Goal: Information Seeking & Learning: Learn about a topic

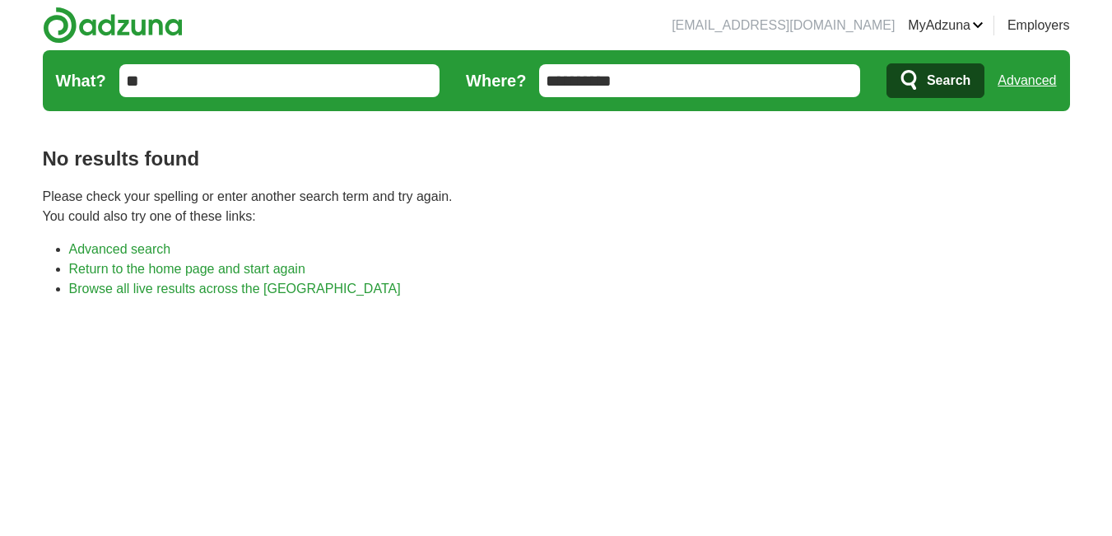
click at [711, 72] on input "**********" at bounding box center [699, 80] width 321 height 33
type input "*"
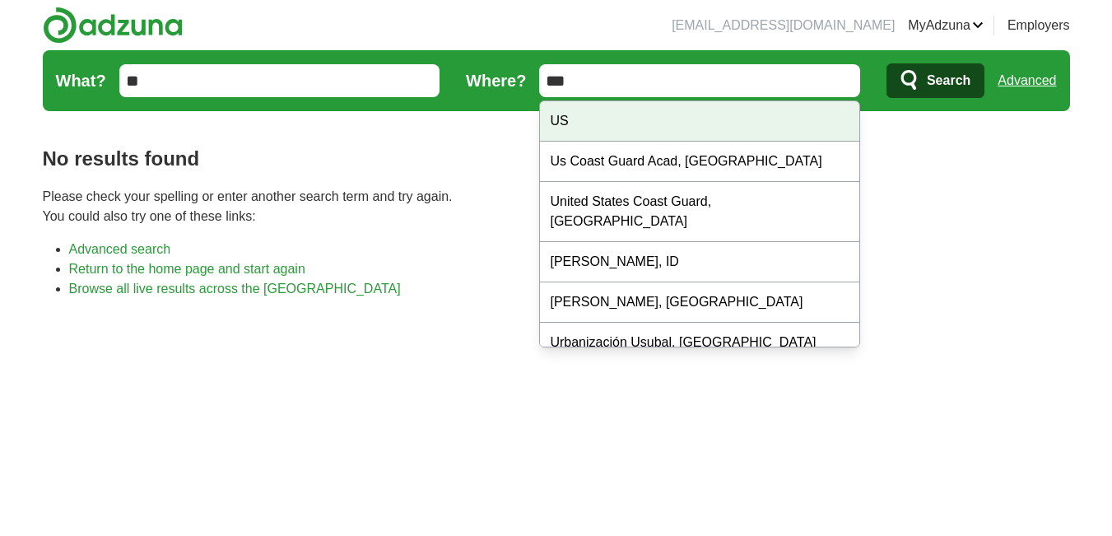
click at [638, 119] on body "neilmorgan07oh@gmail.com MyAdzuna Alerts Favorites Resumes ApplyIQ Preferences …" at bounding box center [556, 500] width 1112 height 1000
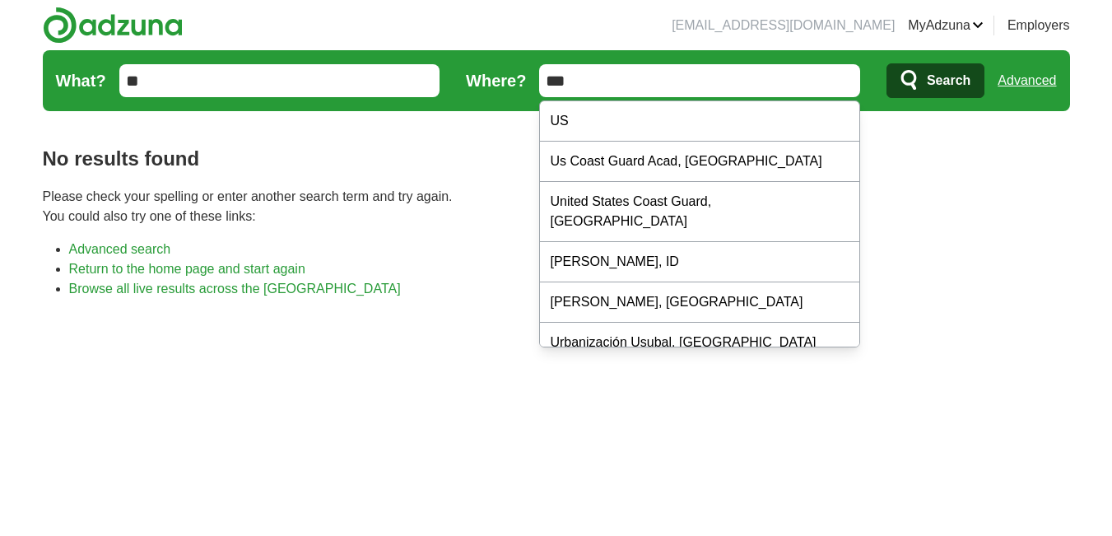
click at [616, 90] on input "***" at bounding box center [699, 80] width 321 height 33
type input "**"
click at [886, 63] on button "Search" at bounding box center [935, 80] width 98 height 35
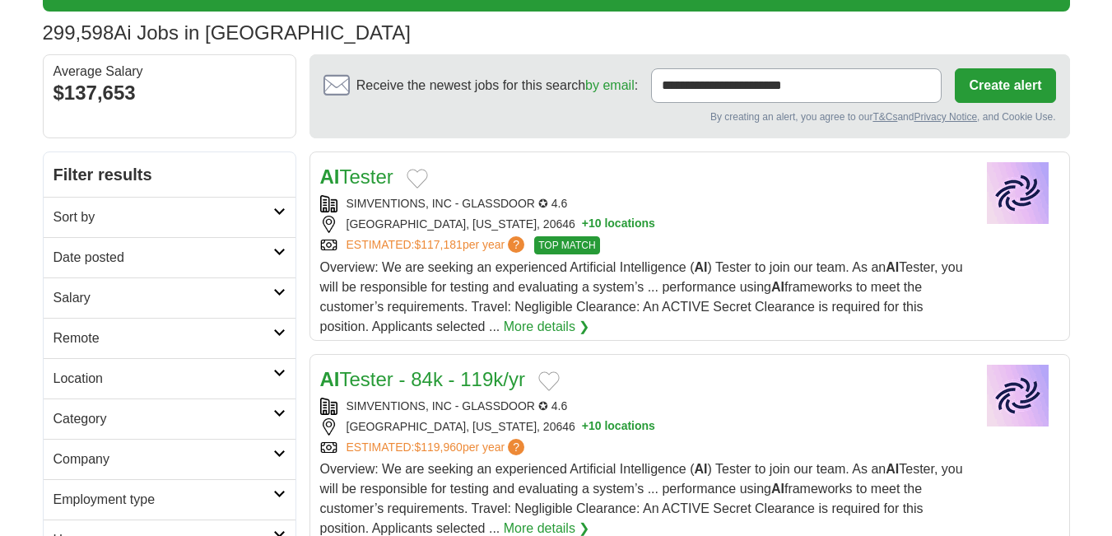
scroll to position [100, 0]
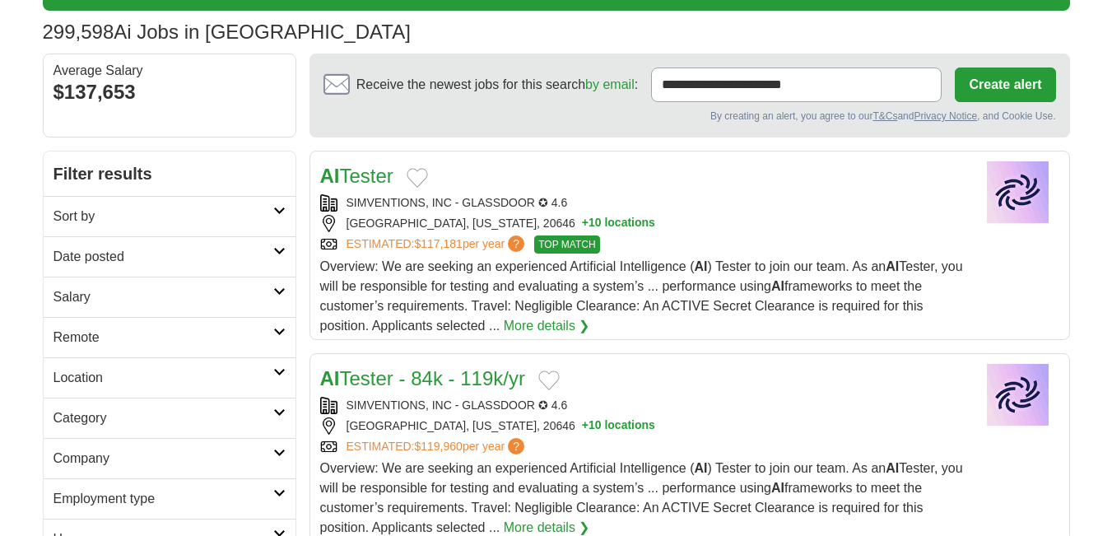
click at [105, 272] on link "Date posted" at bounding box center [170, 256] width 252 height 40
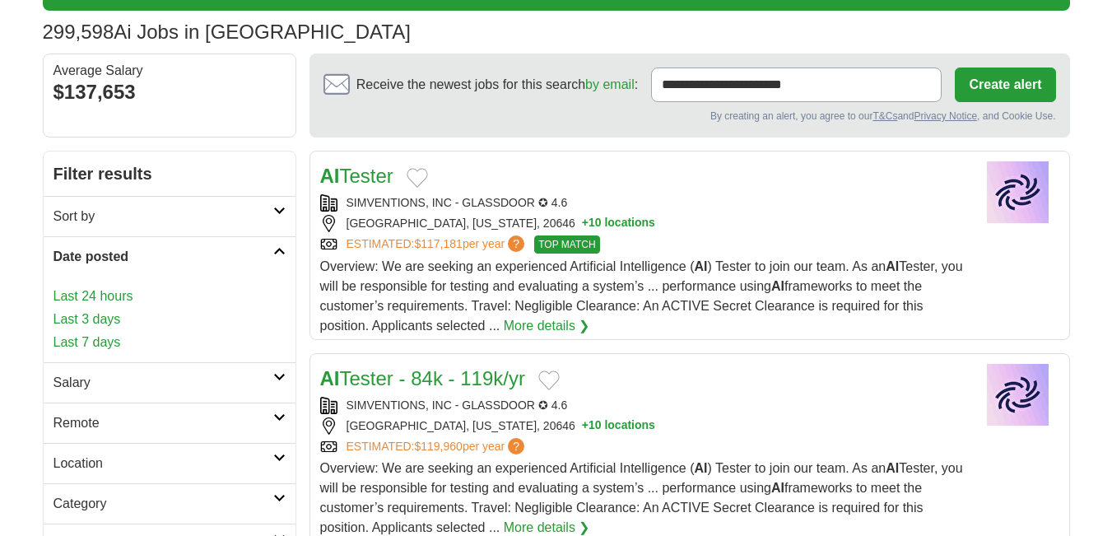
click at [105, 323] on link "Last 3 days" at bounding box center [169, 319] width 232 height 20
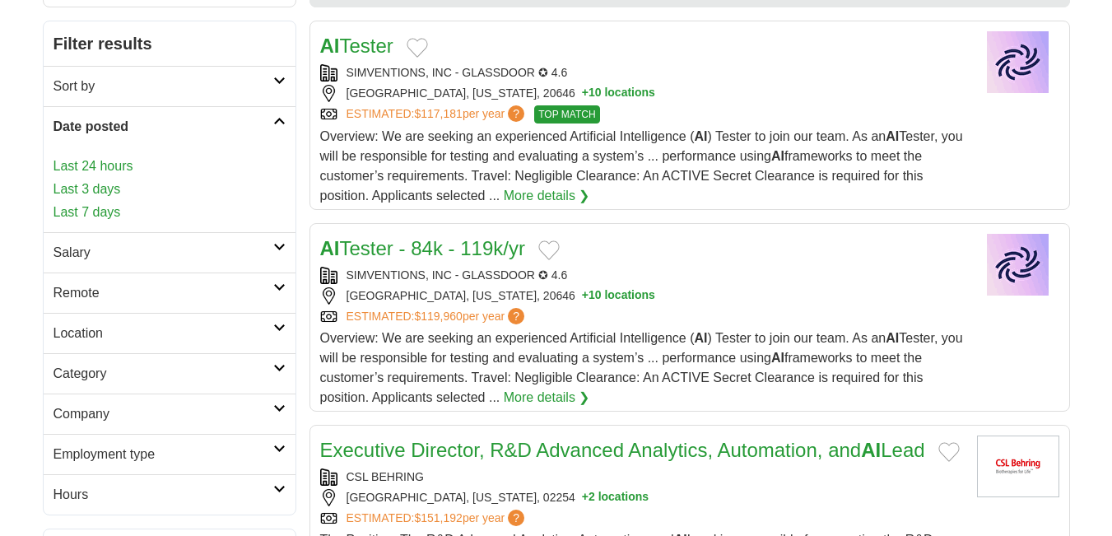
scroll to position [233, 0]
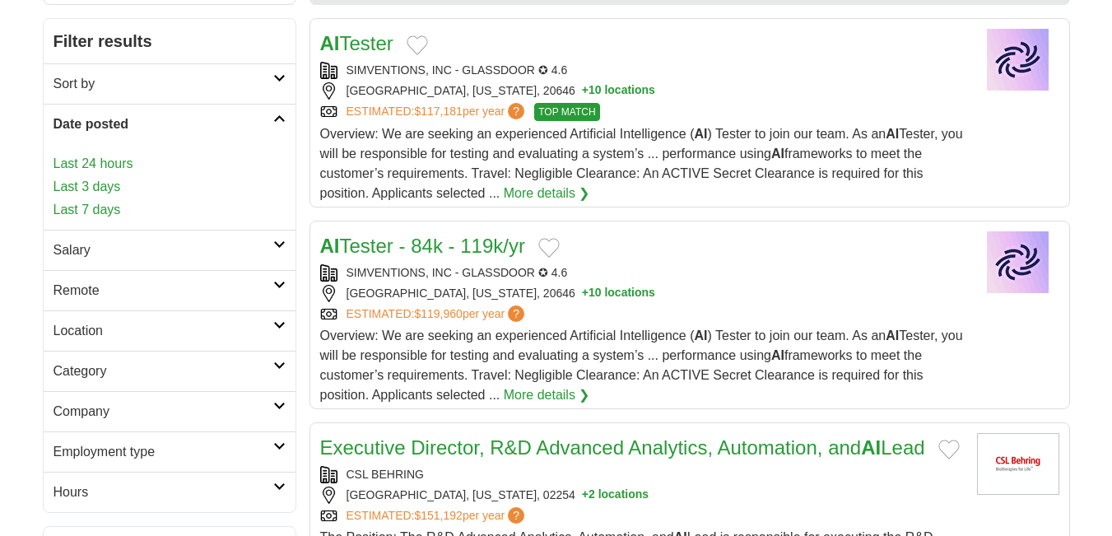
click at [80, 286] on h2 "Remote" at bounding box center [163, 291] width 220 height 20
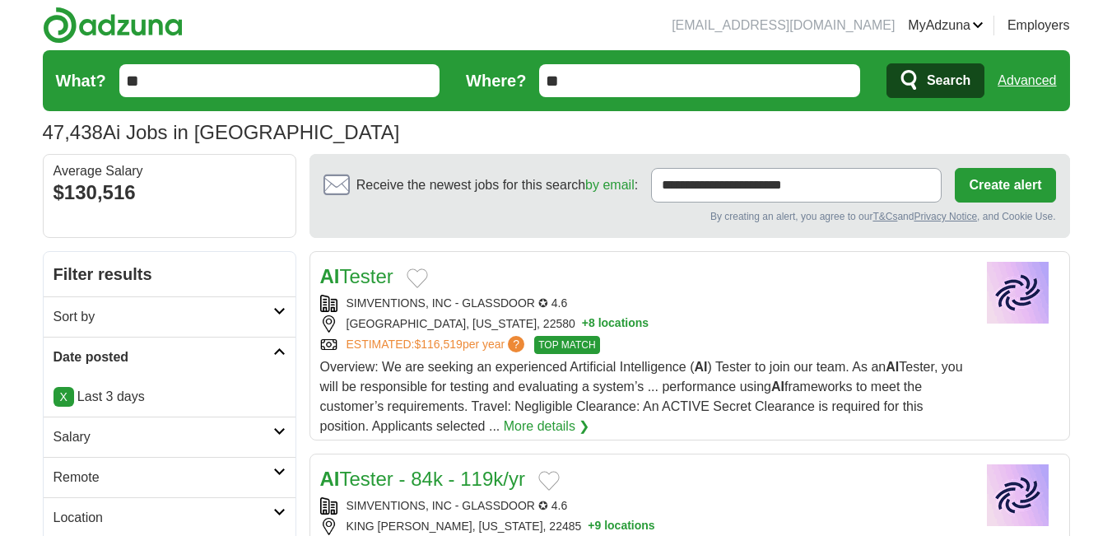
scroll to position [180, 0]
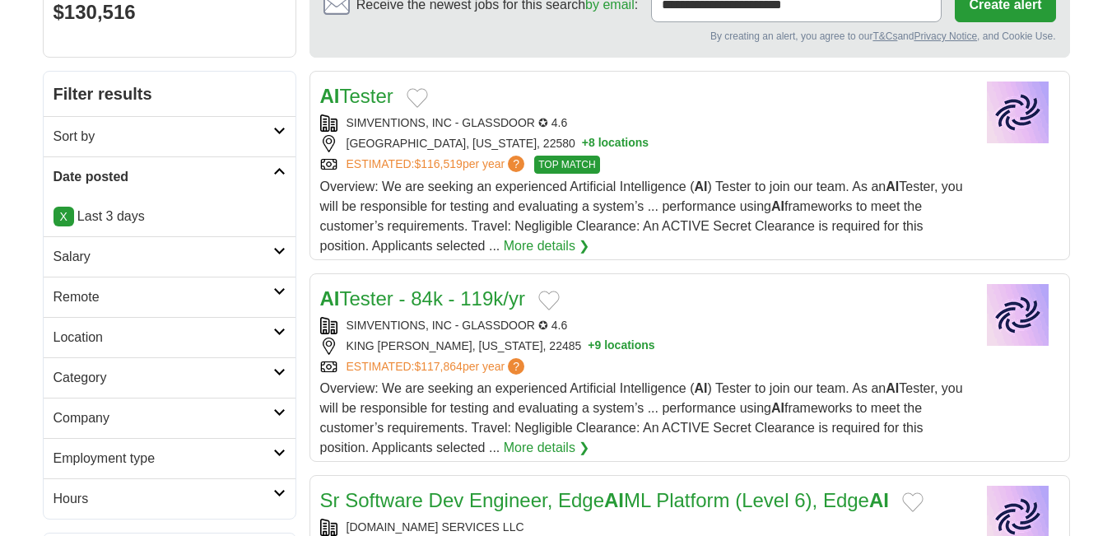
click at [76, 300] on h2 "Remote" at bounding box center [163, 297] width 220 height 20
click at [99, 337] on link "Remote jobs" at bounding box center [90, 336] width 74 height 14
click at [67, 379] on h2 "Location" at bounding box center [163, 377] width 220 height 20
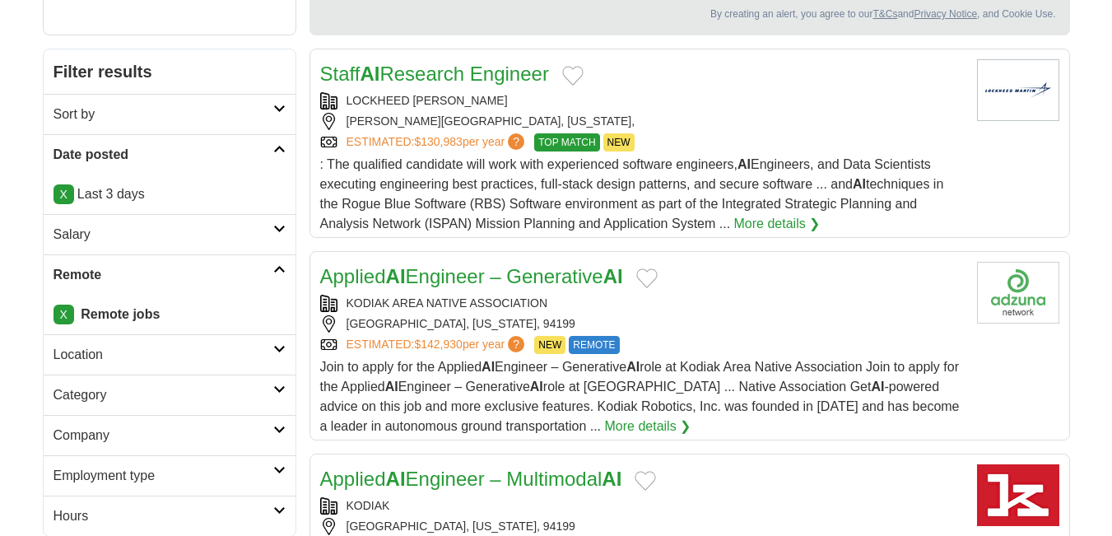
click at [96, 359] on h2 "Location" at bounding box center [163, 355] width 220 height 20
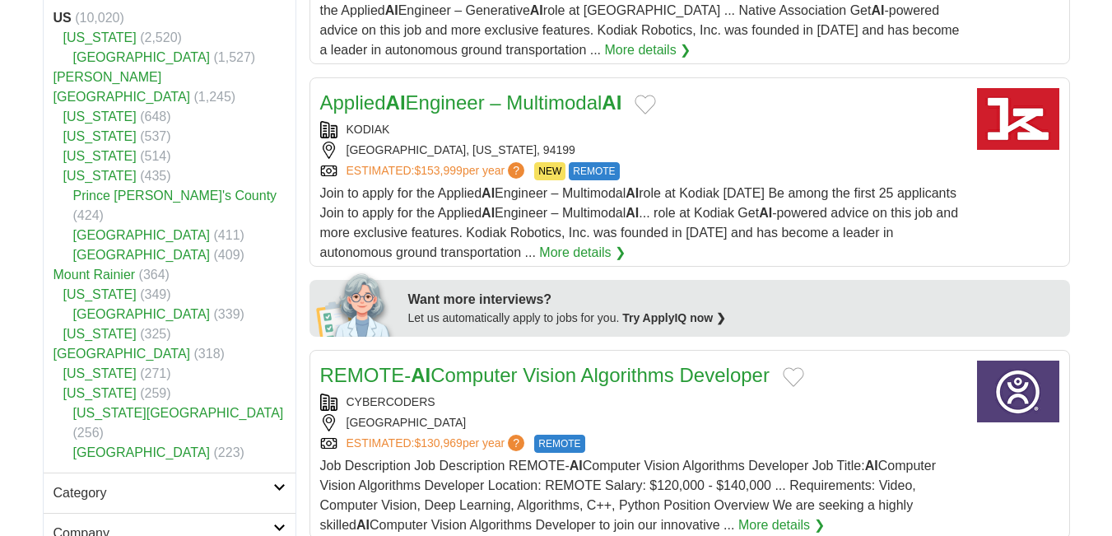
scroll to position [579, 0]
click at [699, 397] on div "CYBERCODERS" at bounding box center [641, 400] width 643 height 17
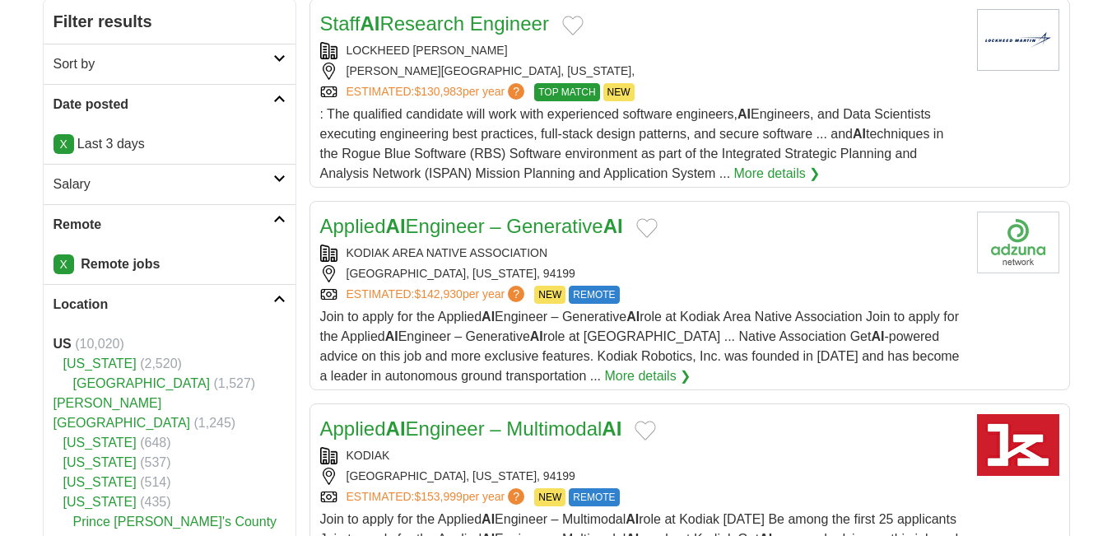
scroll to position [100, 0]
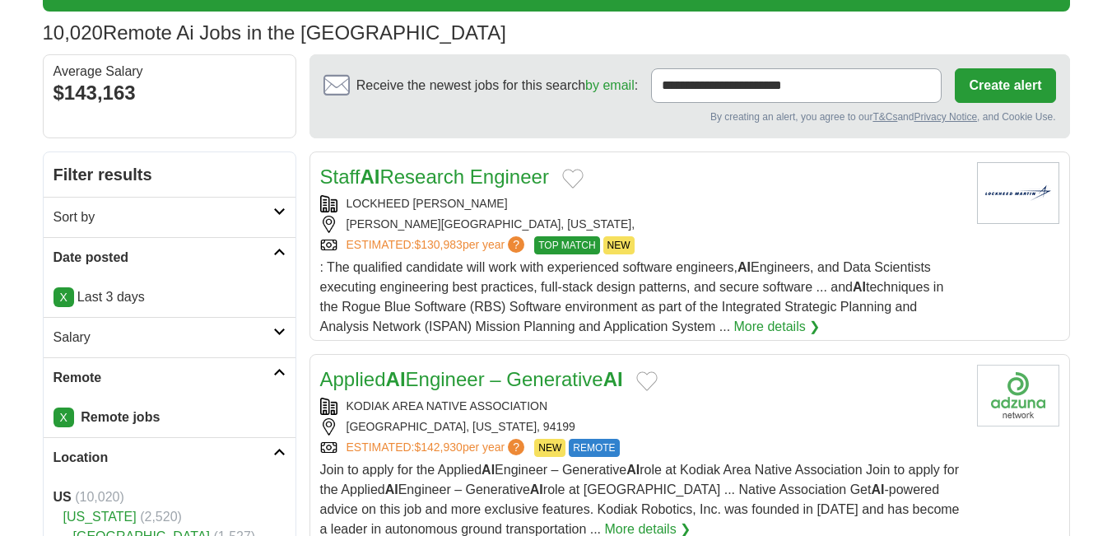
click at [384, 378] on link "Applied AI Engineer – Generative AI" at bounding box center [471, 379] width 303 height 22
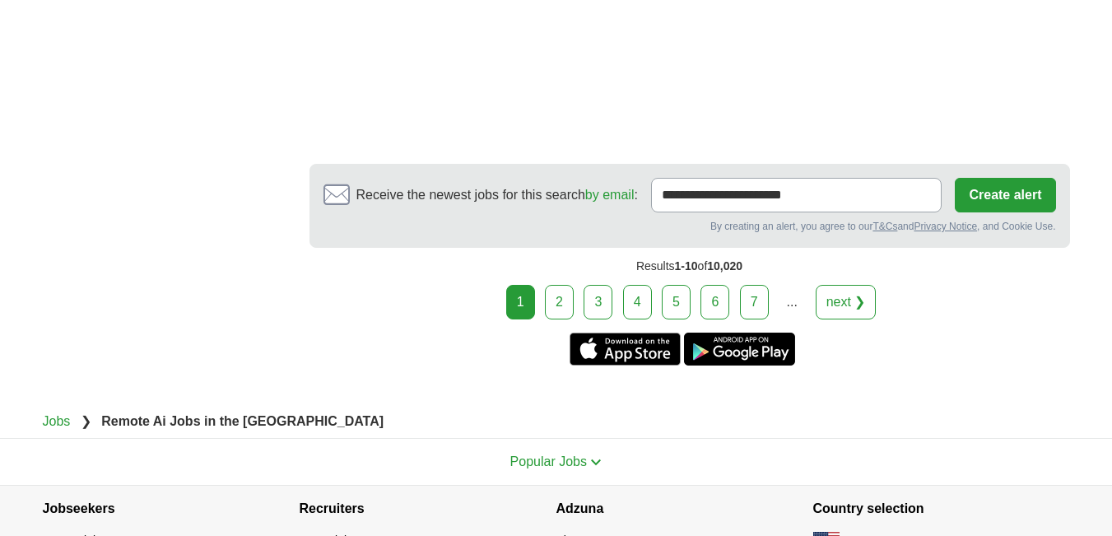
scroll to position [3012, 0]
click at [561, 293] on link "2" at bounding box center [559, 301] width 29 height 35
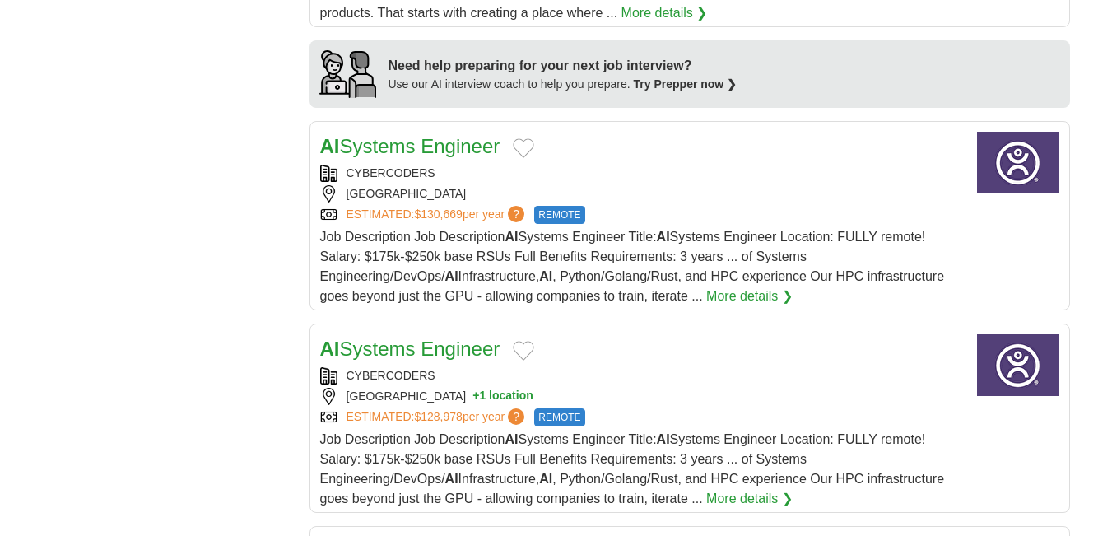
scroll to position [1520, 0]
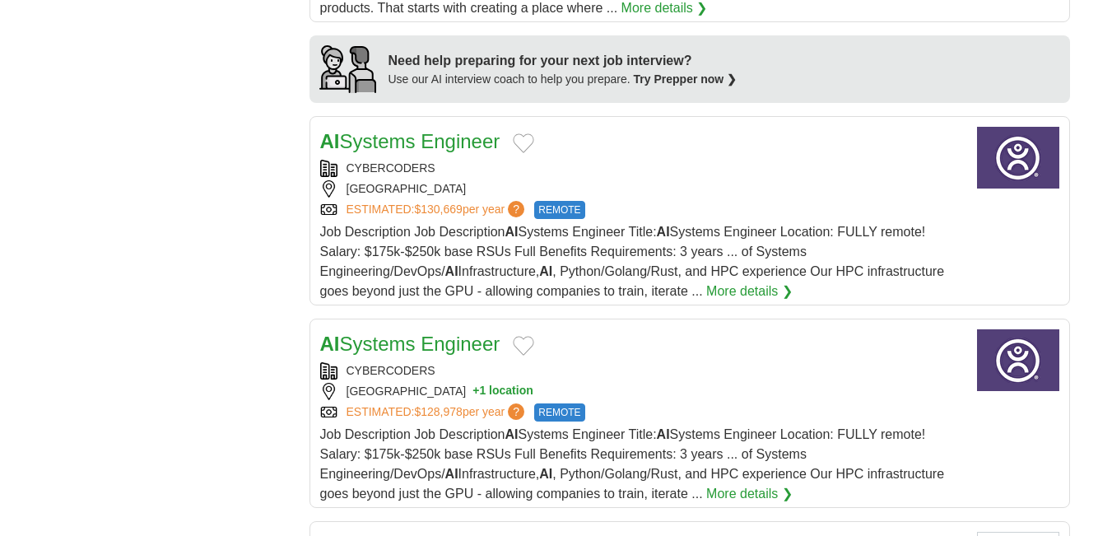
click at [472, 383] on button "+ 1 location" at bounding box center [502, 391] width 61 height 17
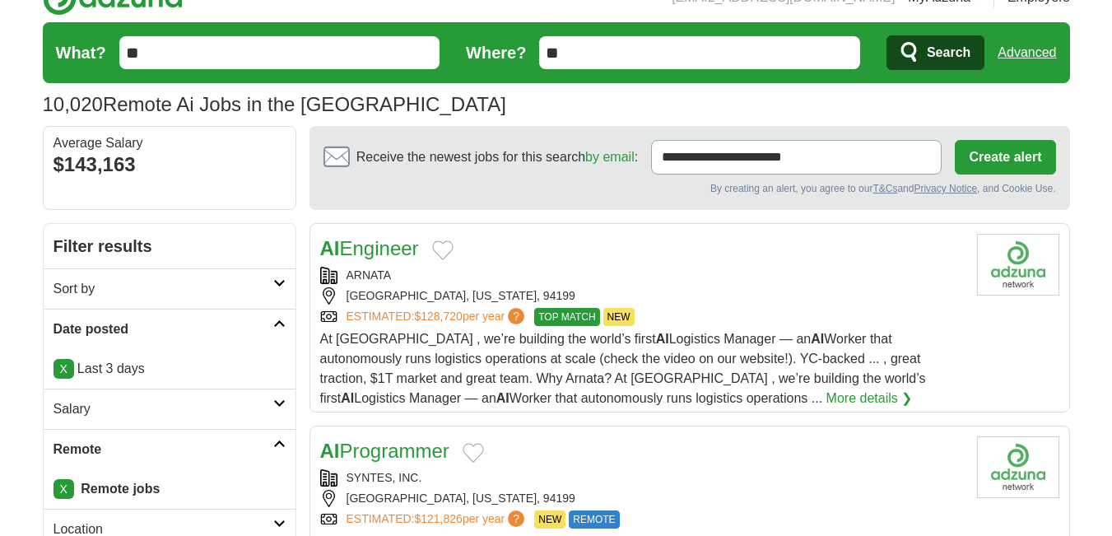
scroll to position [0, 0]
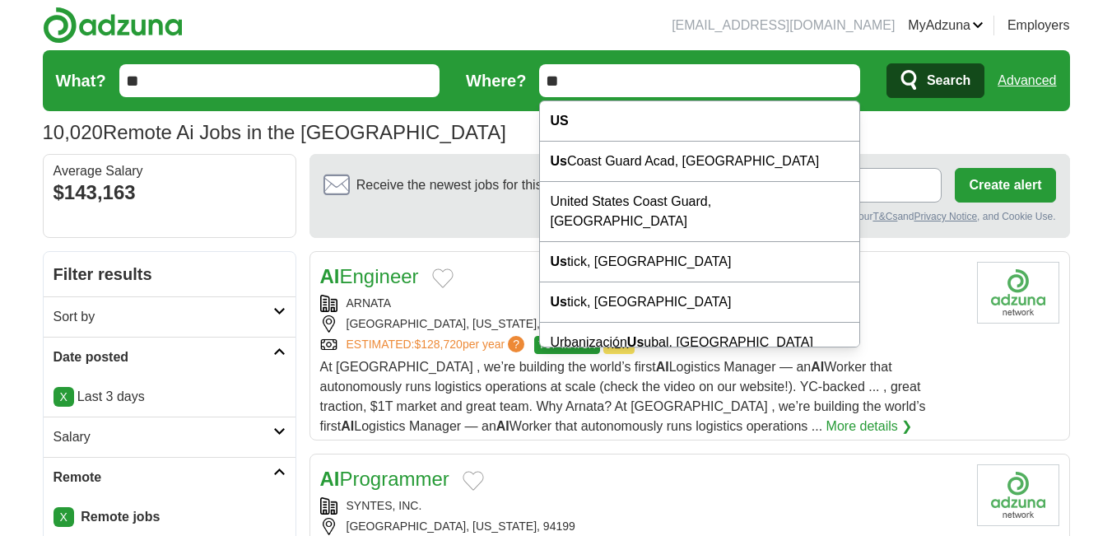
click at [593, 83] on input "**" at bounding box center [699, 80] width 321 height 33
type input "*"
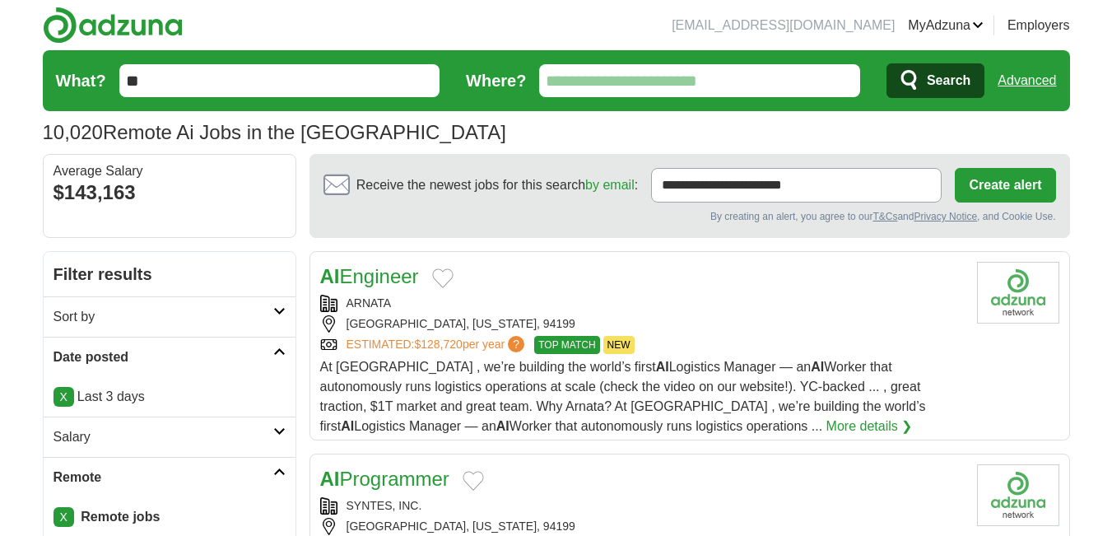
click at [924, 75] on button "Search" at bounding box center [935, 80] width 98 height 35
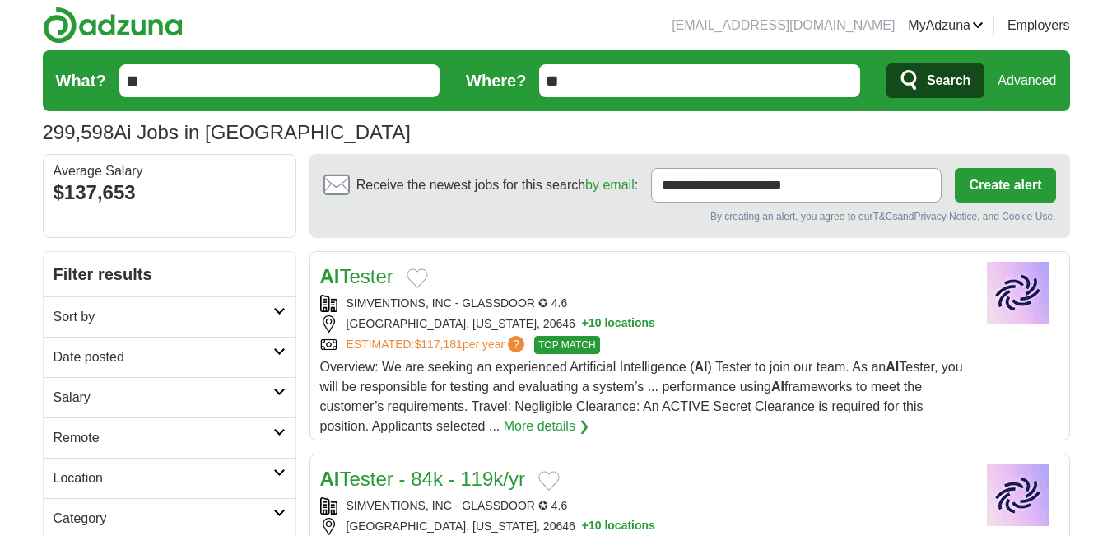
click at [88, 351] on h2 "Date posted" at bounding box center [163, 357] width 220 height 20
click at [88, 413] on link "Last 3 days" at bounding box center [169, 420] width 232 height 20
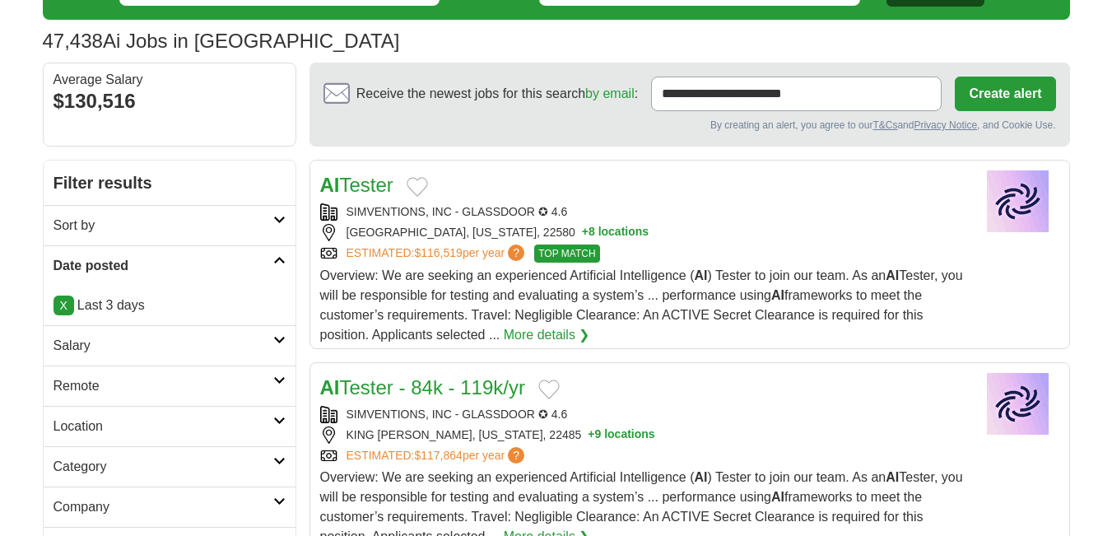
click at [85, 352] on h2 "Salary" at bounding box center [163, 346] width 220 height 20
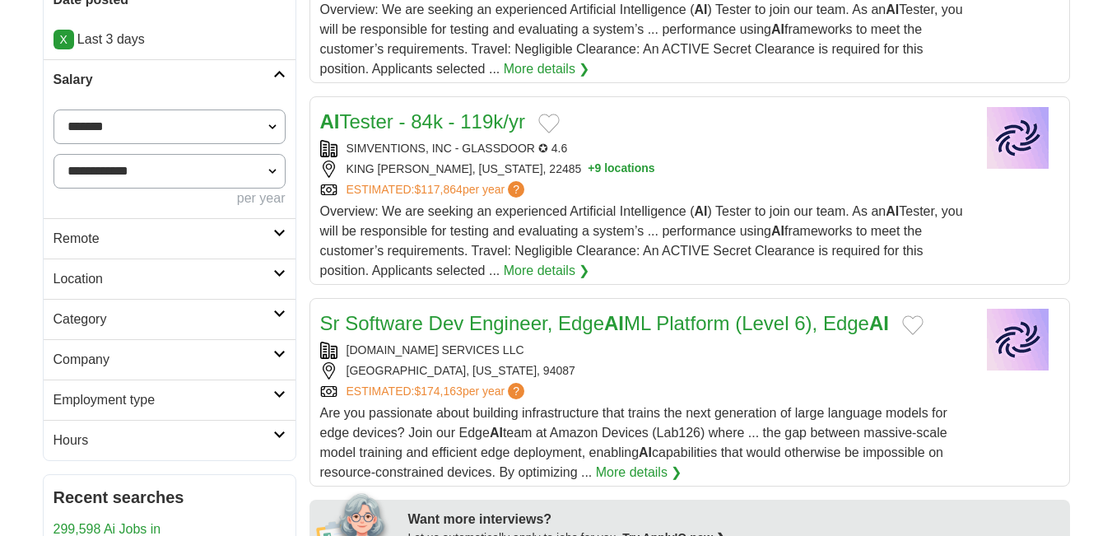
scroll to position [359, 0]
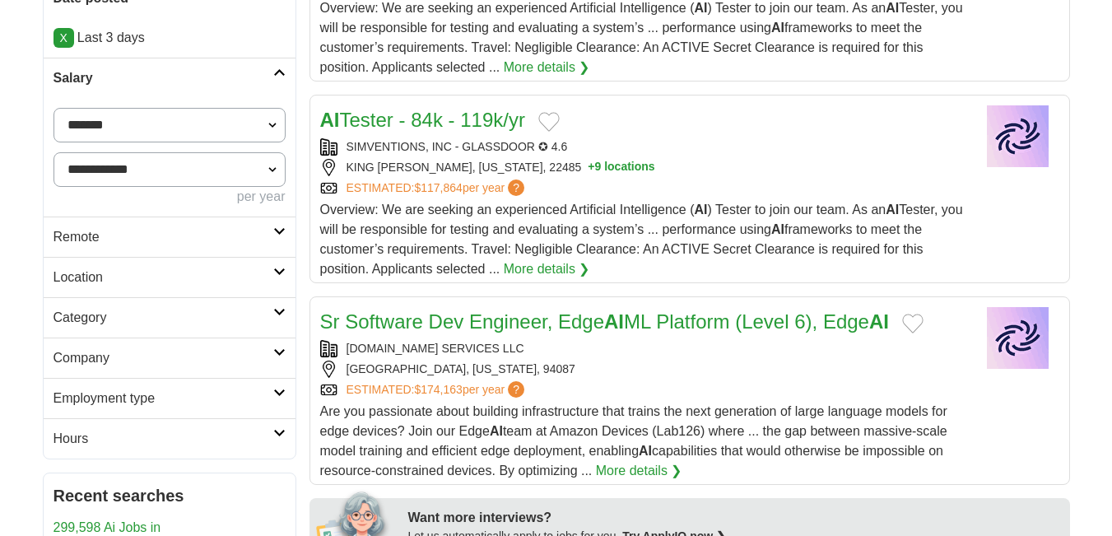
click at [97, 246] on h2 "Remote" at bounding box center [163, 237] width 220 height 20
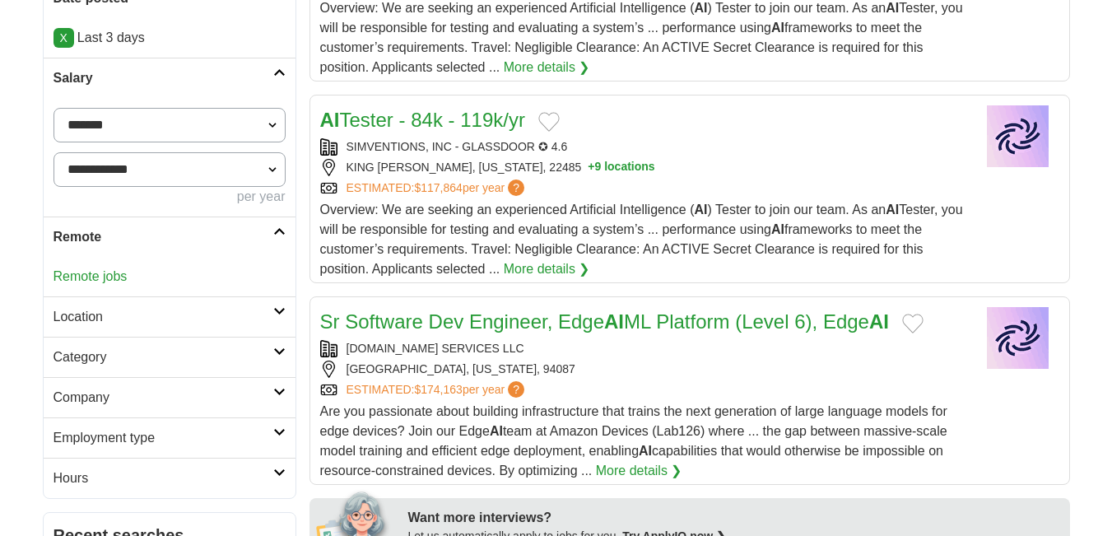
click at [110, 278] on link "Remote jobs" at bounding box center [90, 276] width 74 height 14
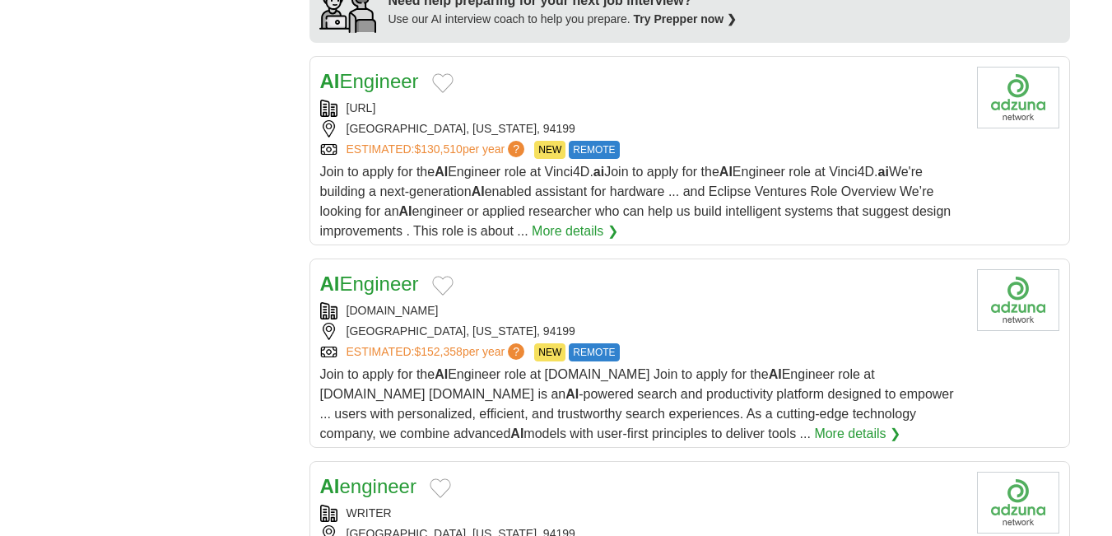
scroll to position [1561, 0]
click at [371, 277] on link "AI Engineer" at bounding box center [369, 283] width 99 height 22
click at [365, 282] on link "AI Engineer" at bounding box center [369, 283] width 99 height 22
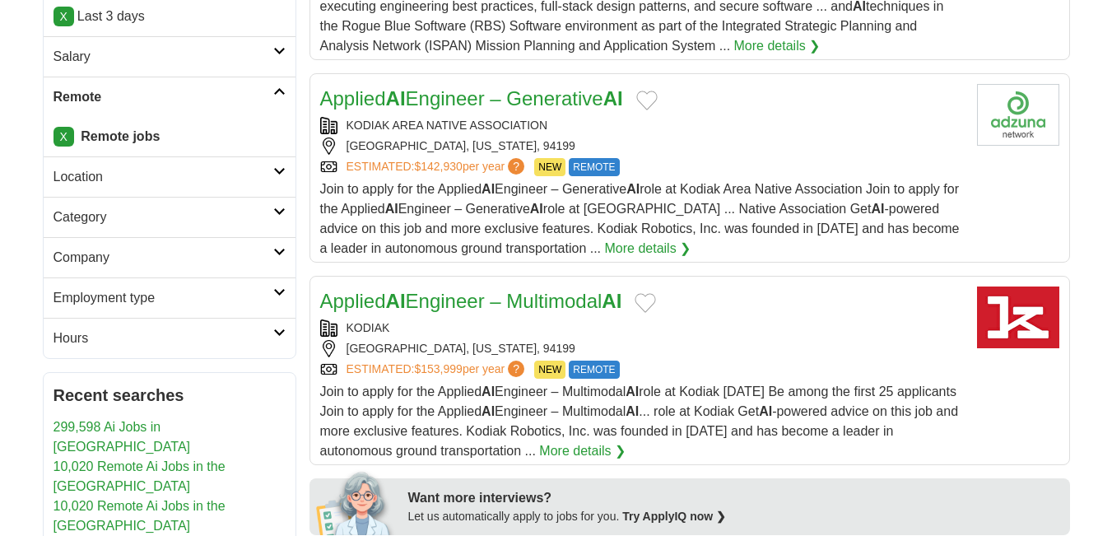
scroll to position [379, 0]
click at [77, 176] on h2 "Location" at bounding box center [163, 178] width 220 height 20
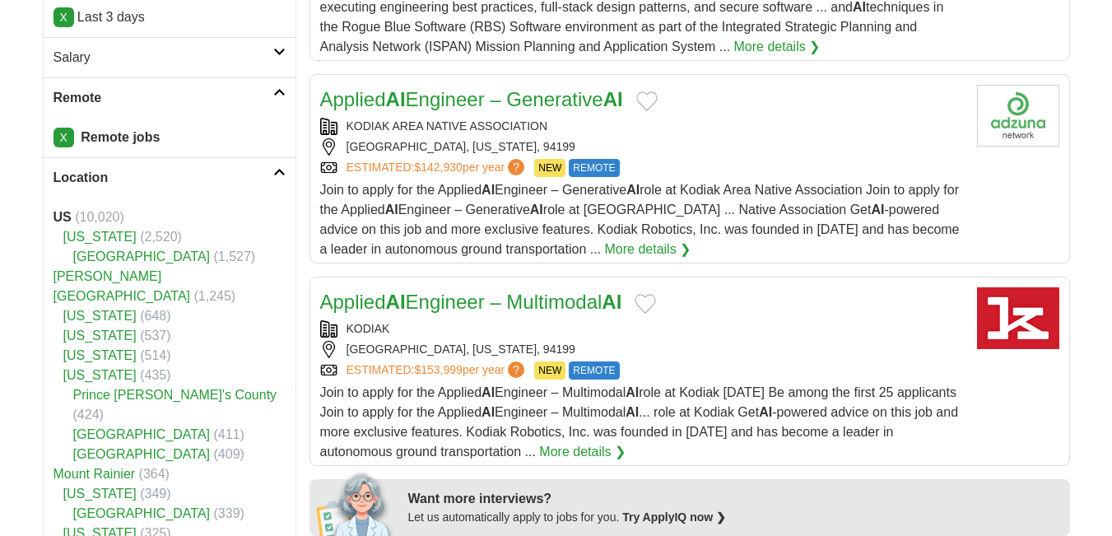
click at [62, 215] on strong "US" at bounding box center [62, 217] width 18 height 14
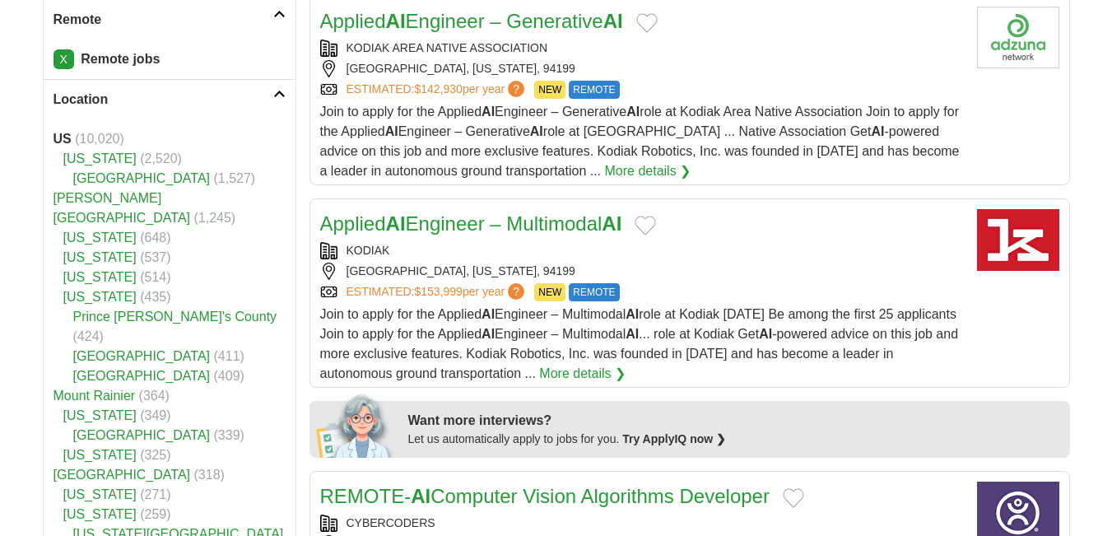
scroll to position [453, 0]
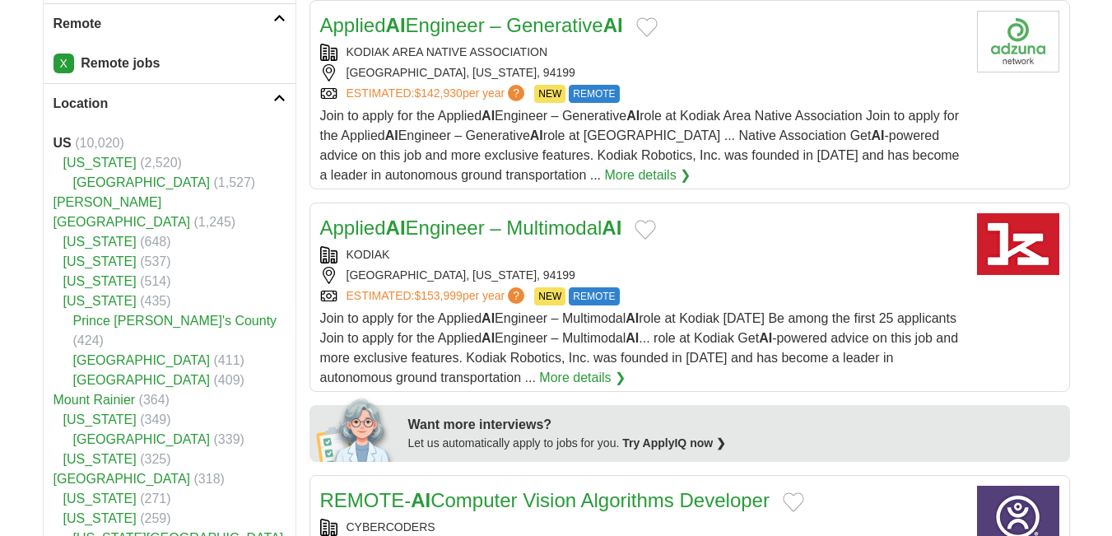
click at [63, 143] on strong "US" at bounding box center [62, 143] width 18 height 14
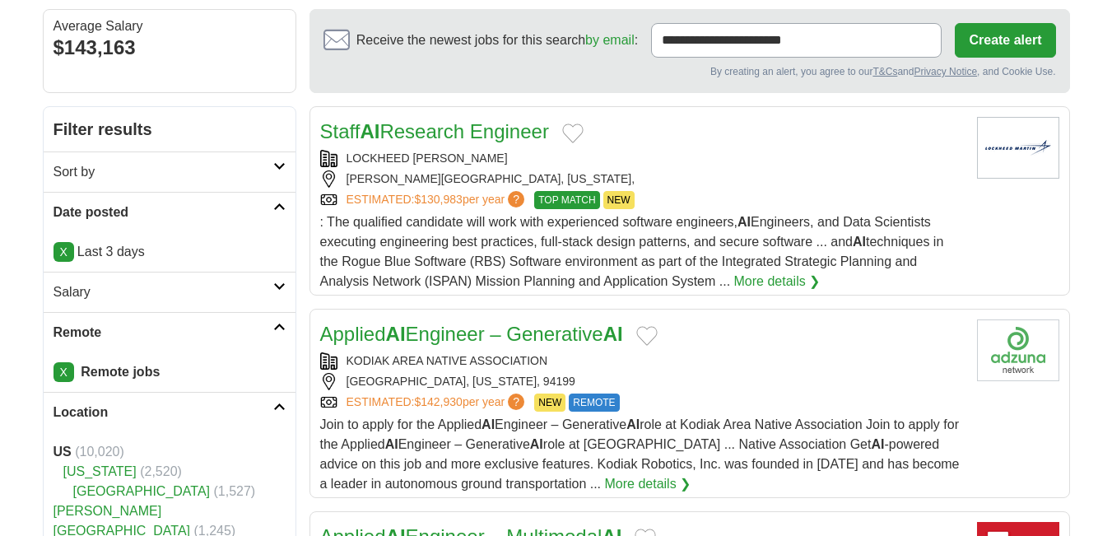
scroll to position [0, 0]
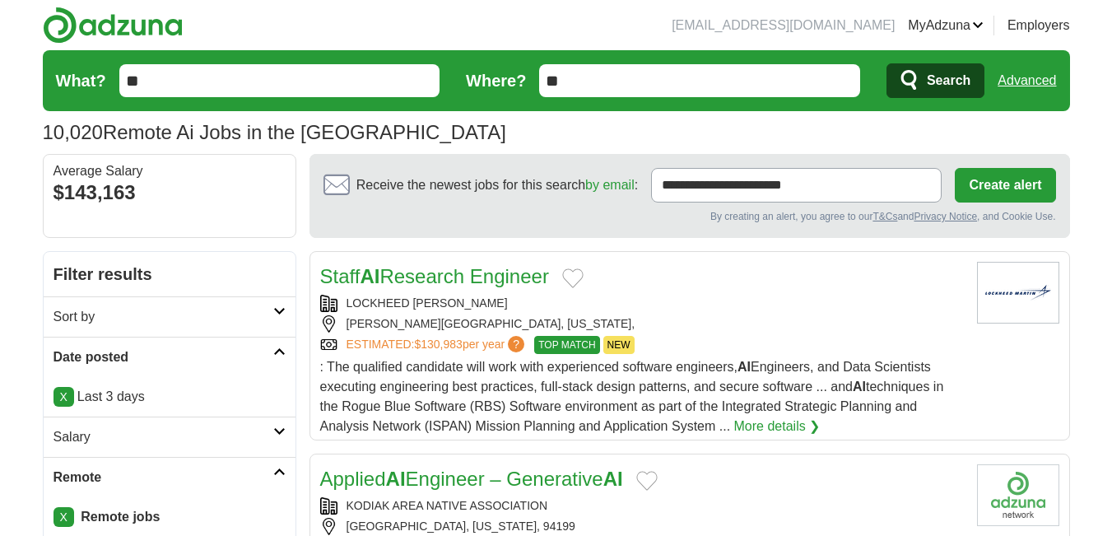
click at [369, 70] on input "**" at bounding box center [279, 80] width 321 height 33
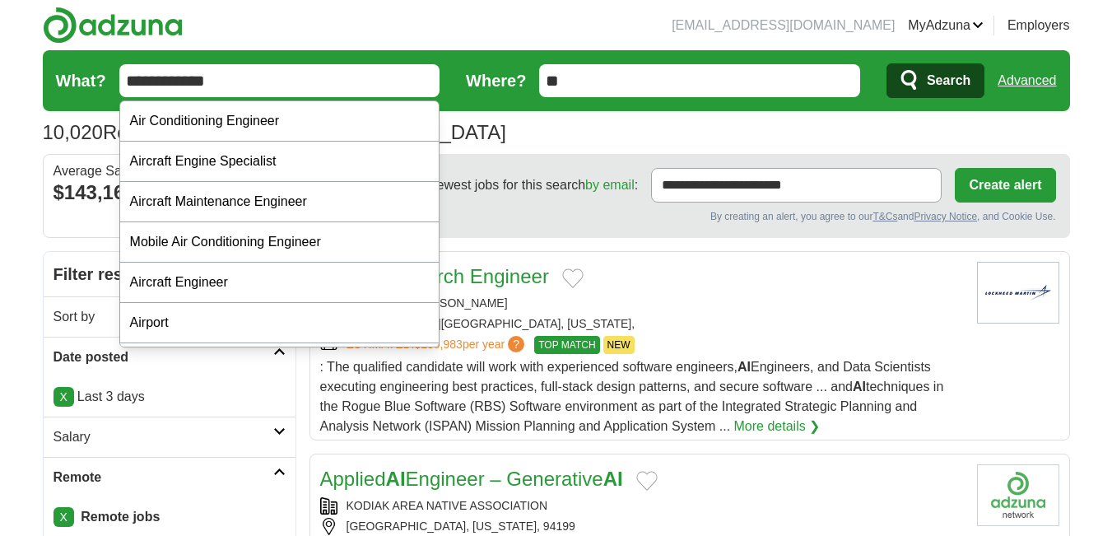
type input "**********"
click at [886, 63] on button "Search" at bounding box center [935, 80] width 98 height 35
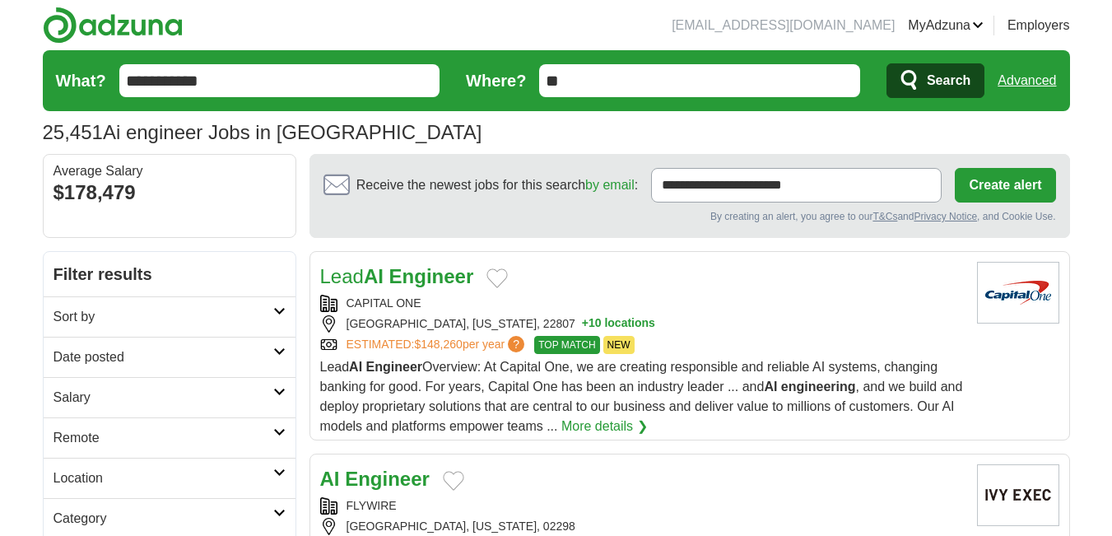
click at [100, 358] on h2 "Date posted" at bounding box center [163, 357] width 220 height 20
click at [136, 429] on link "Last 3 days" at bounding box center [169, 420] width 232 height 20
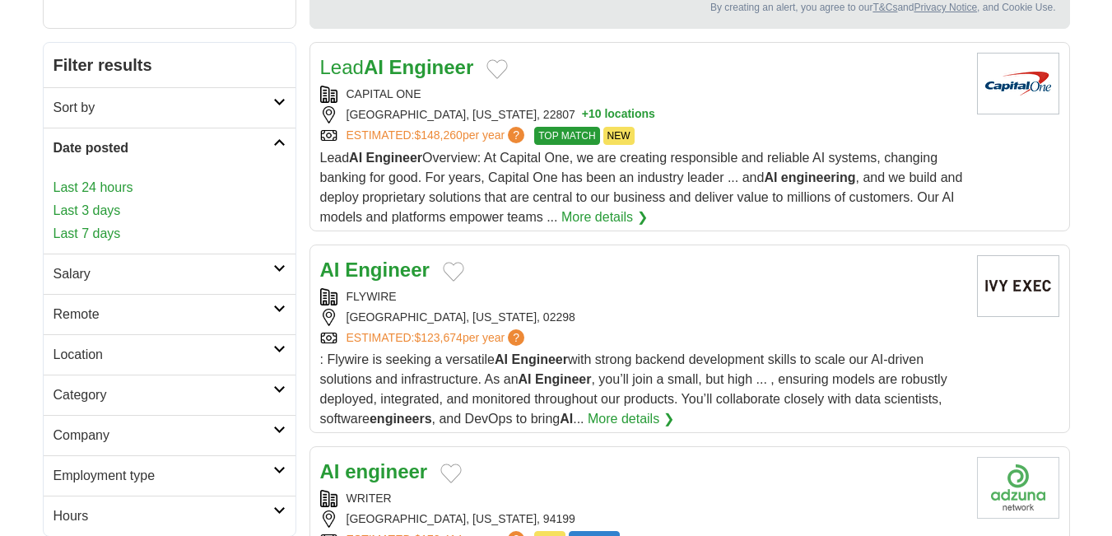
scroll to position [269, 0]
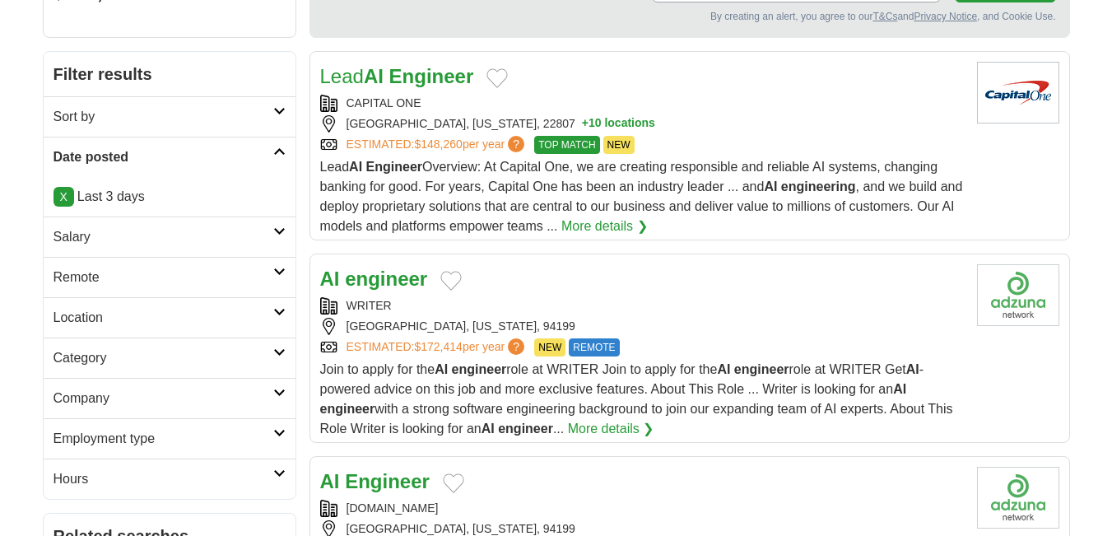
scroll to position [232, 0]
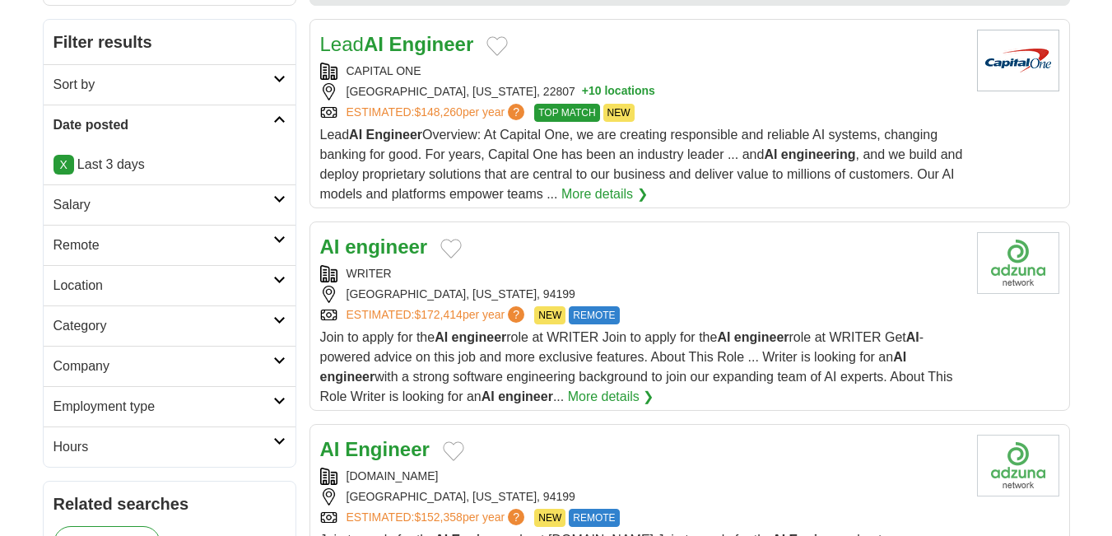
click at [72, 251] on h2 "Remote" at bounding box center [163, 245] width 220 height 20
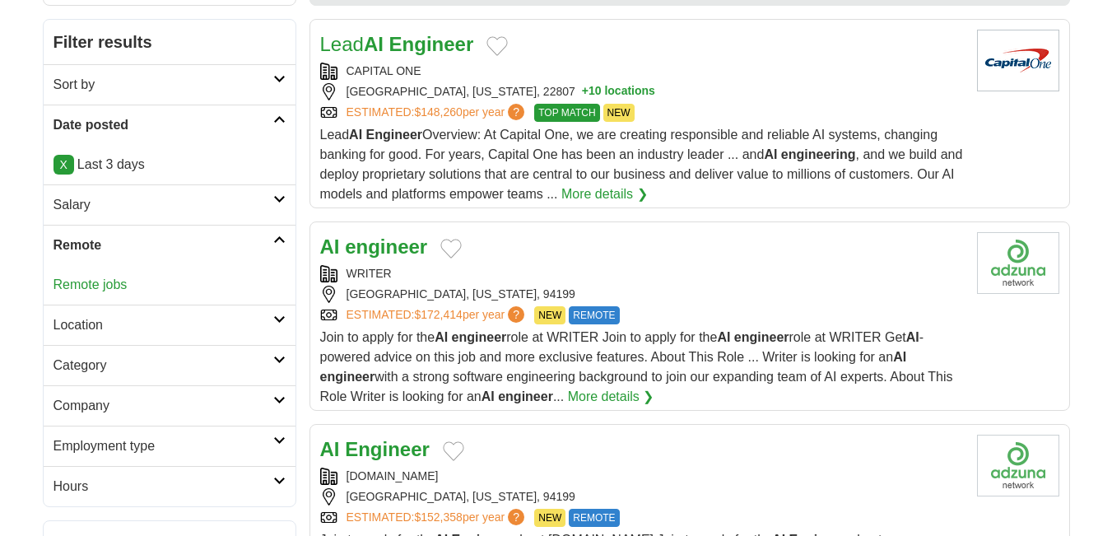
click at [82, 284] on link "Remote jobs" at bounding box center [90, 284] width 74 height 14
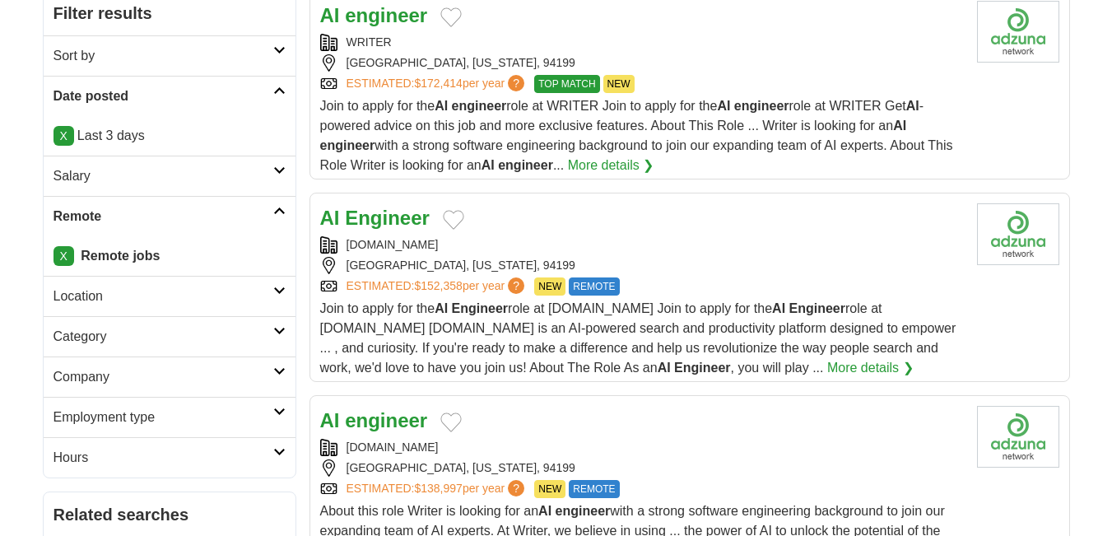
scroll to position [262, 0]
